Goal: Transaction & Acquisition: Book appointment/travel/reservation

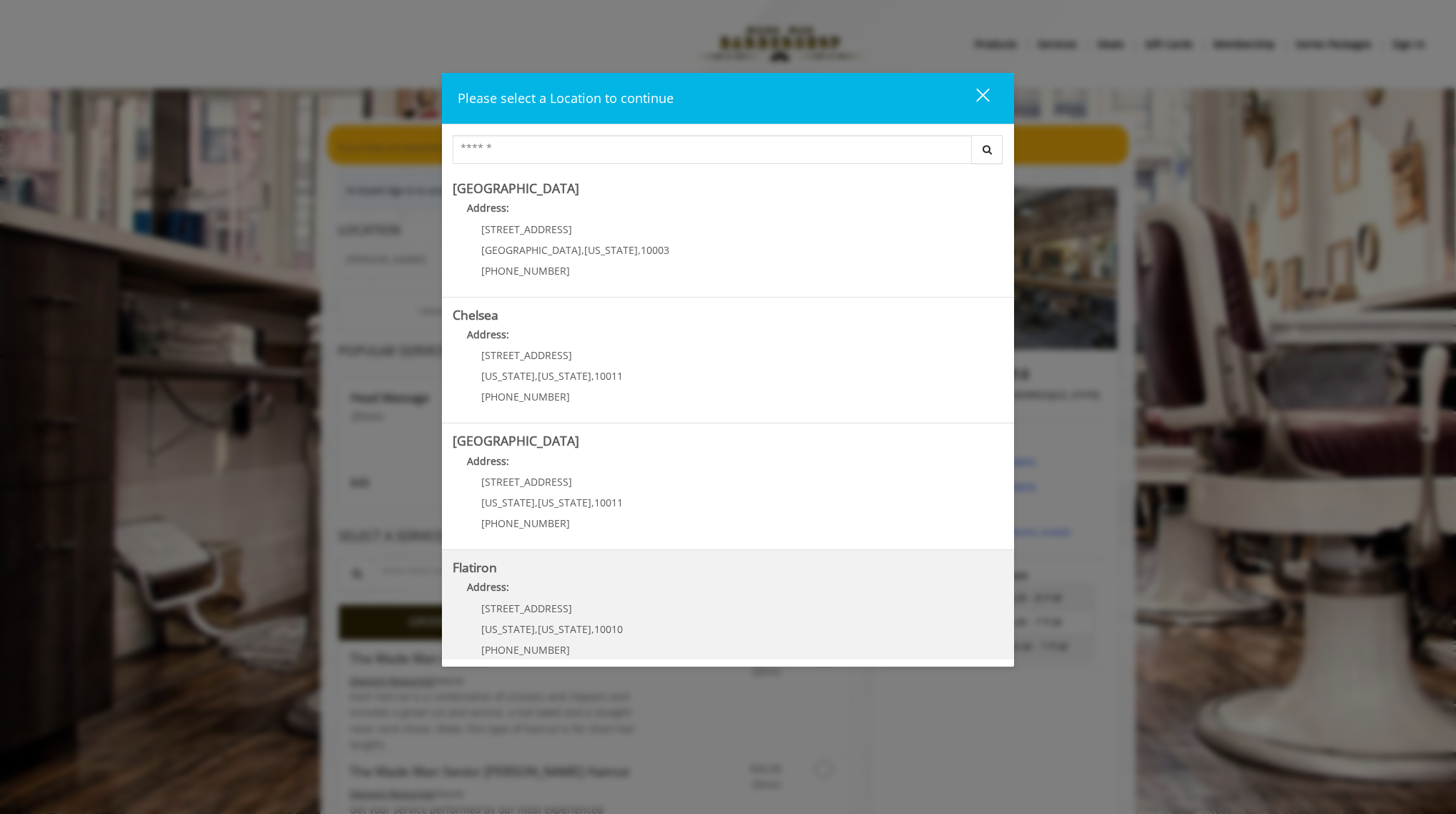
click at [607, 605] on p "10 E 23rd St" at bounding box center [552, 608] width 141 height 11
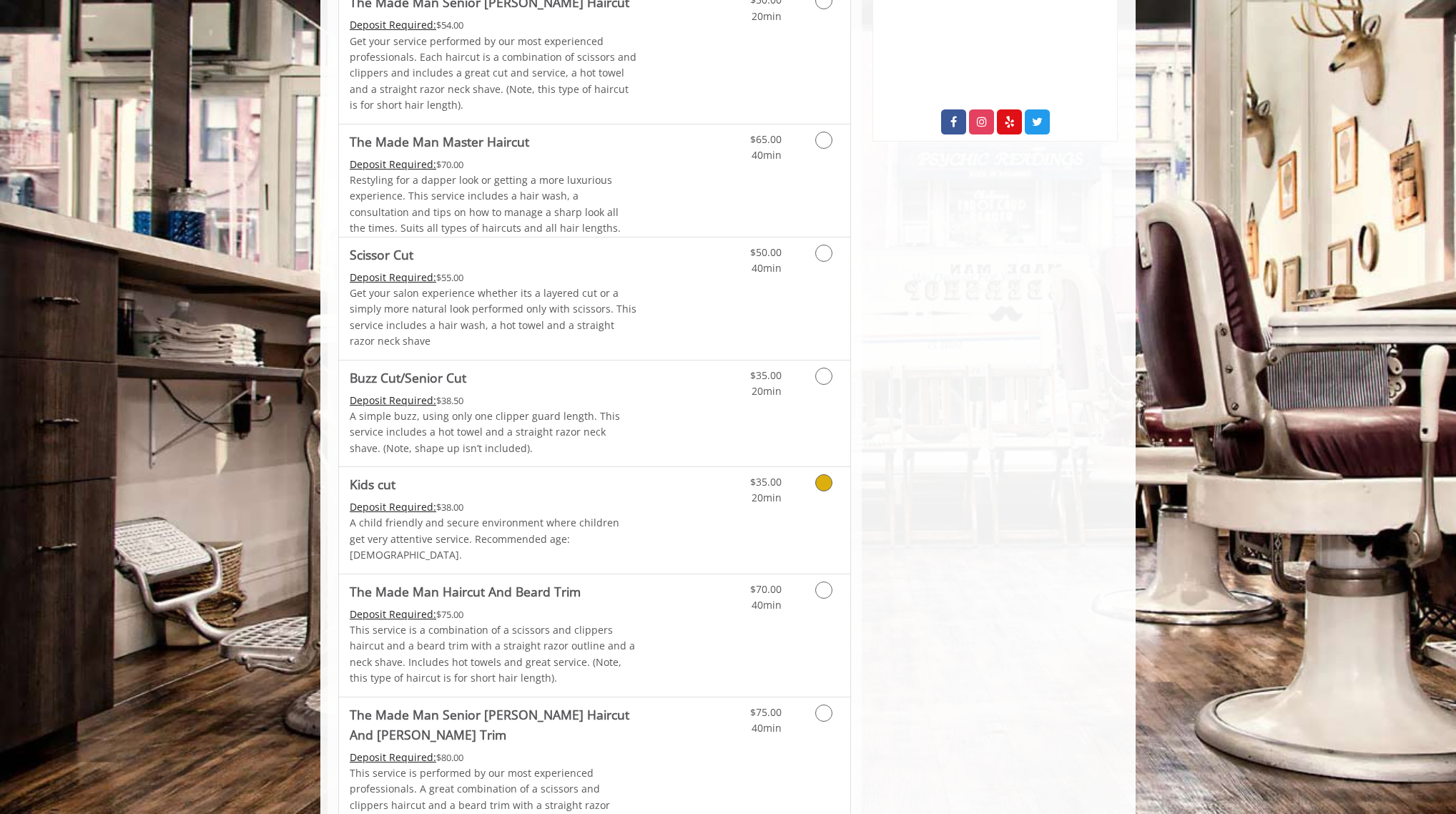
scroll to position [584, 0]
click at [663, 607] on link "Discounted Price" at bounding box center [680, 634] width 85 height 122
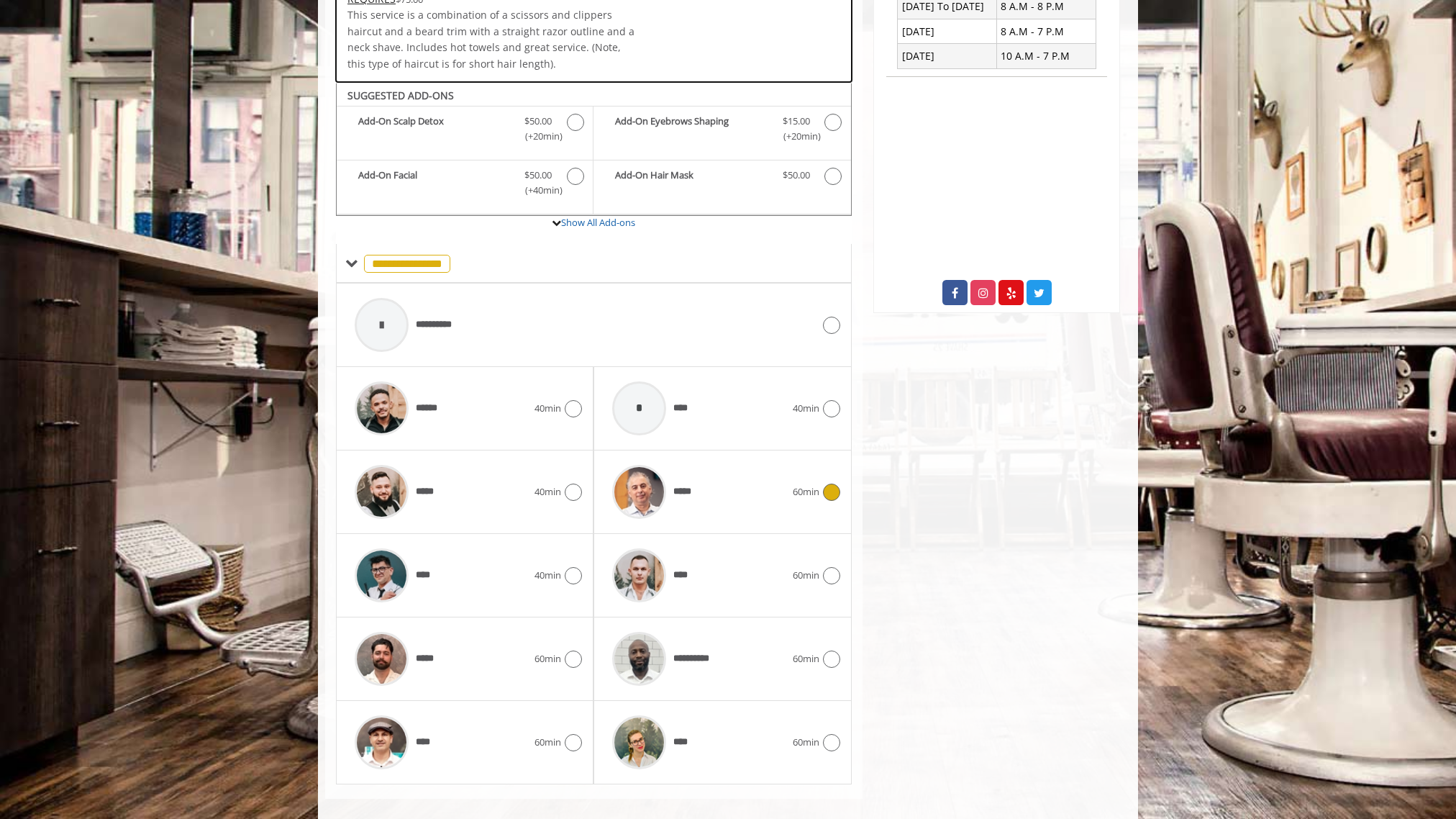
scroll to position [431, 0]
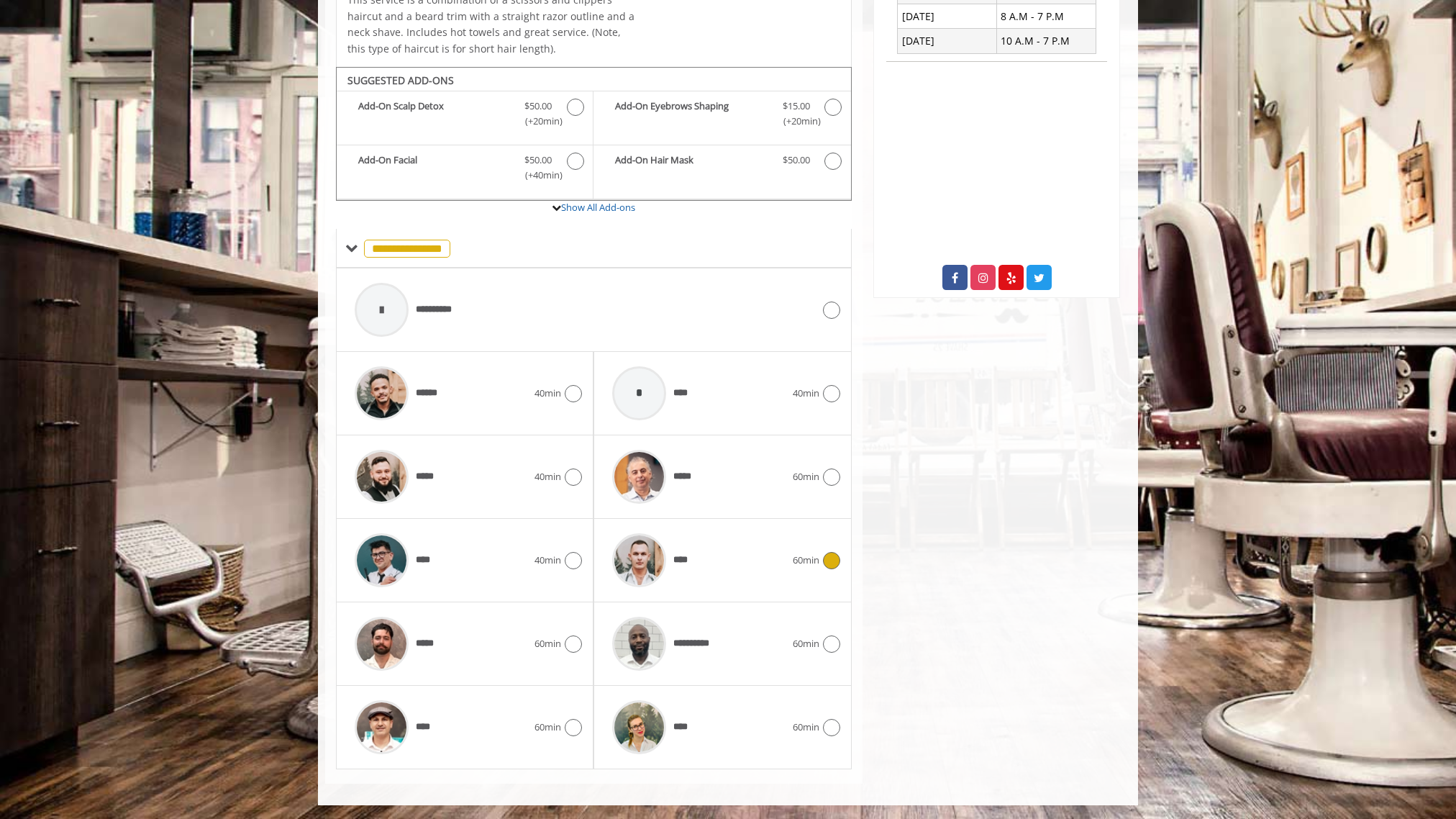
click at [769, 560] on div "****" at bounding box center [698, 560] width 187 height 68
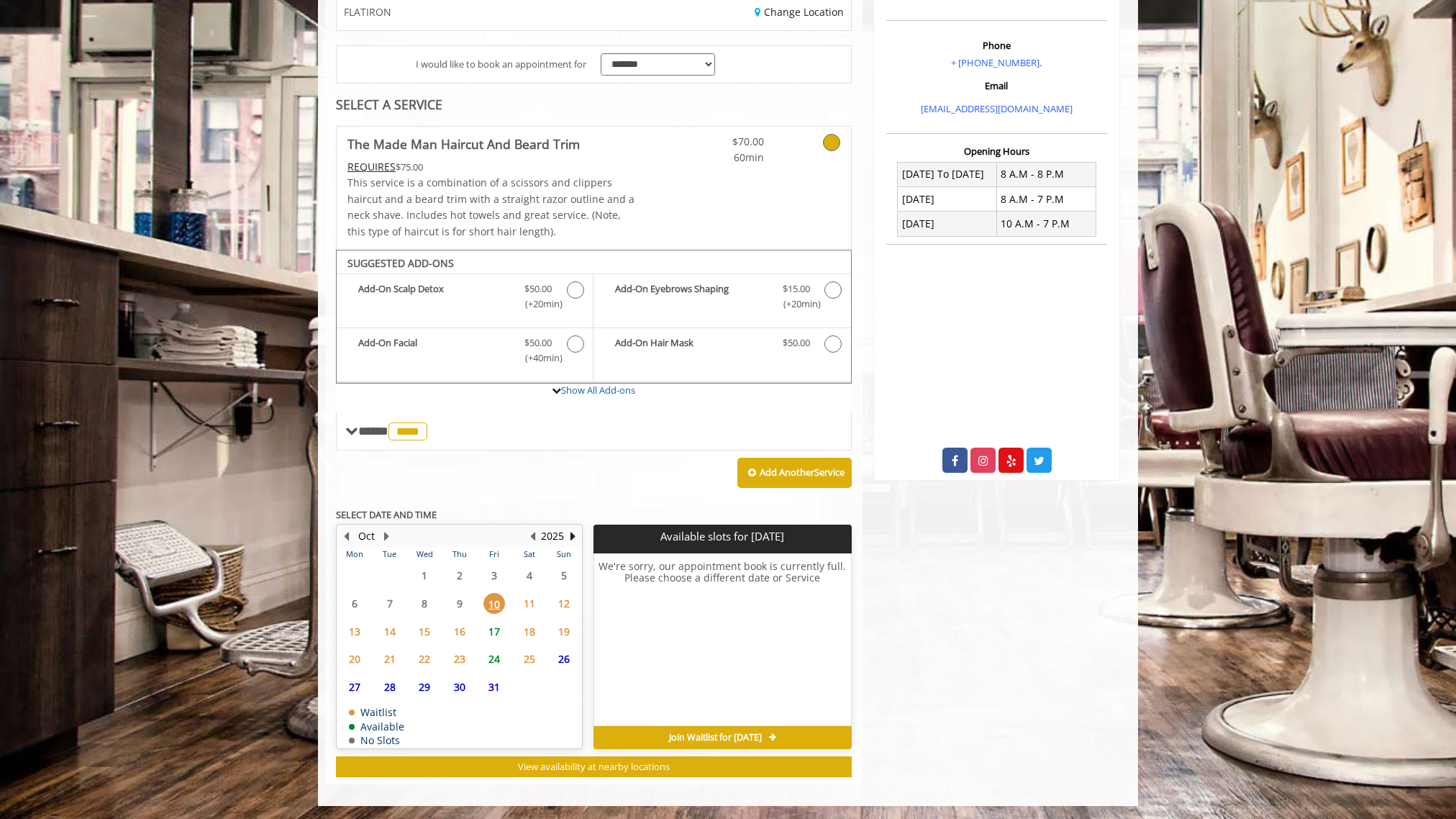
scroll to position [249, 0]
click at [493, 632] on span "17" at bounding box center [494, 630] width 21 height 21
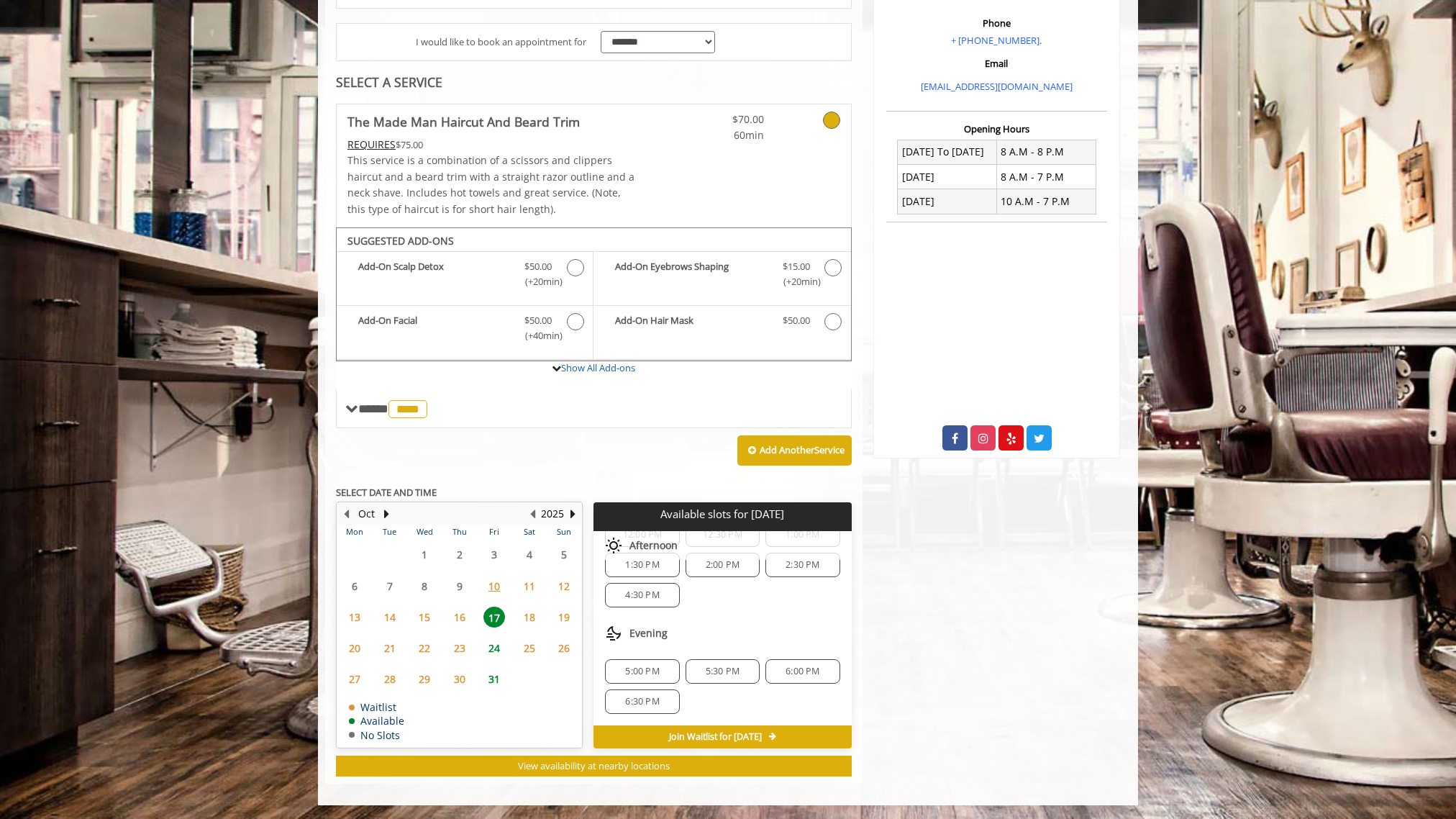
scroll to position [153, 0]
click at [495, 651] on span "24" at bounding box center [494, 648] width 21 height 21
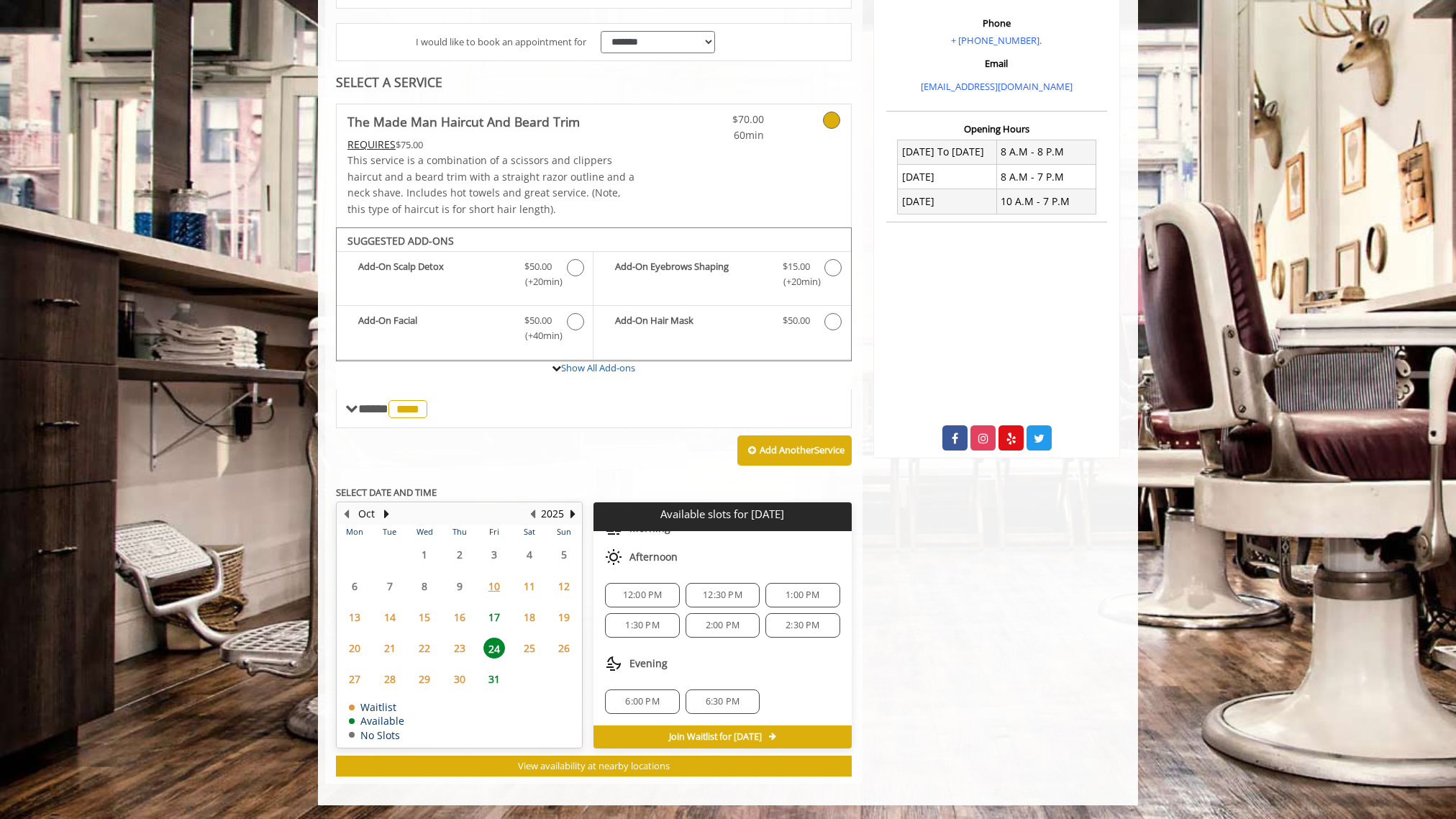
scroll to position [93, 0]
click at [488, 678] on span "31" at bounding box center [494, 678] width 21 height 21
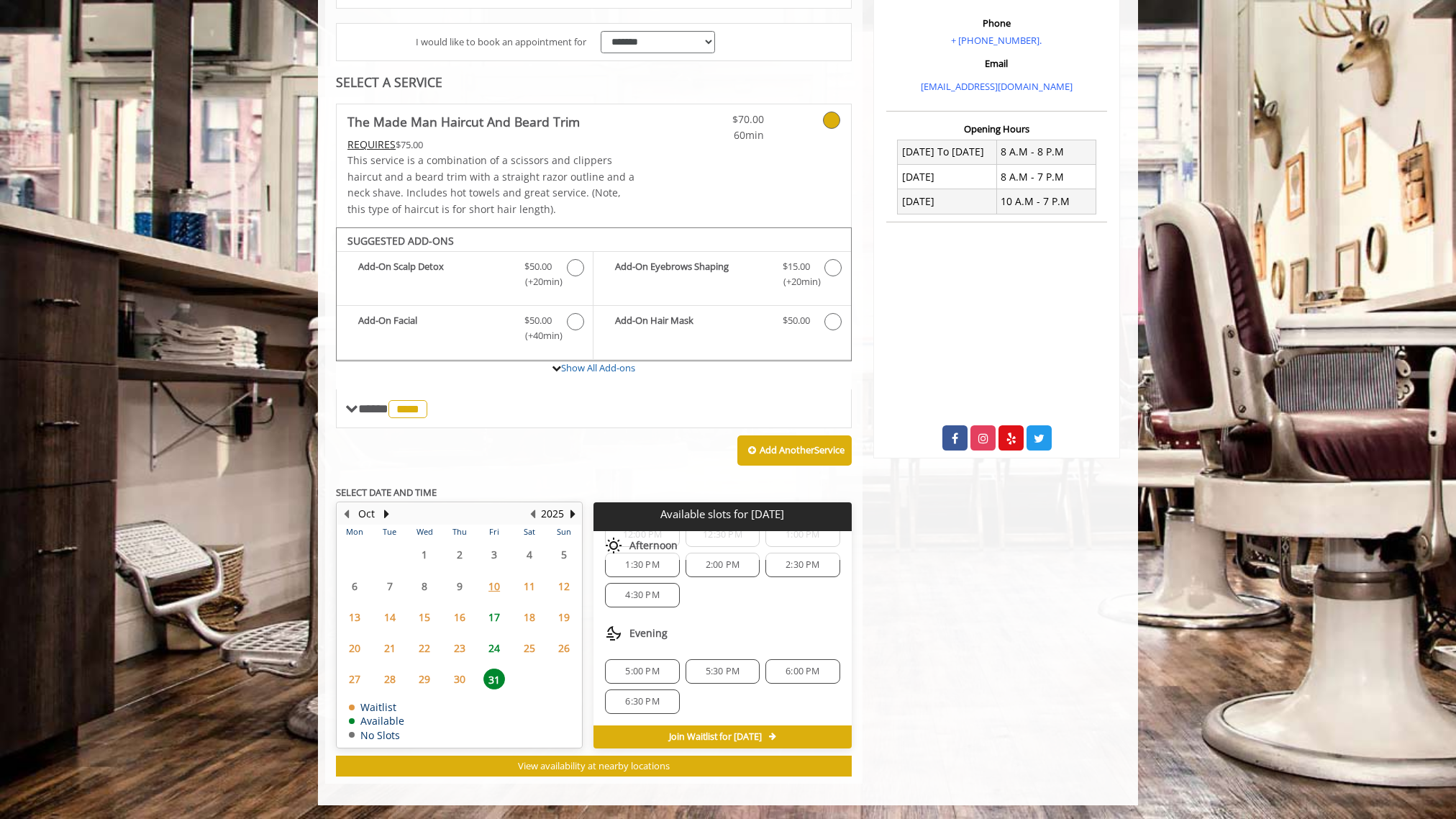
scroll to position [154, 0]
